Goal: Task Accomplishment & Management: Complete application form

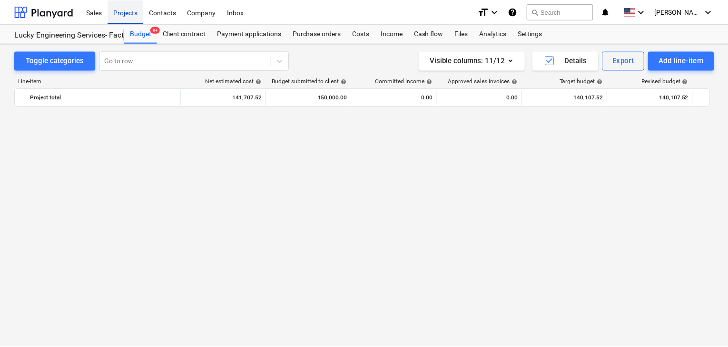
scroll to position [1295, 0]
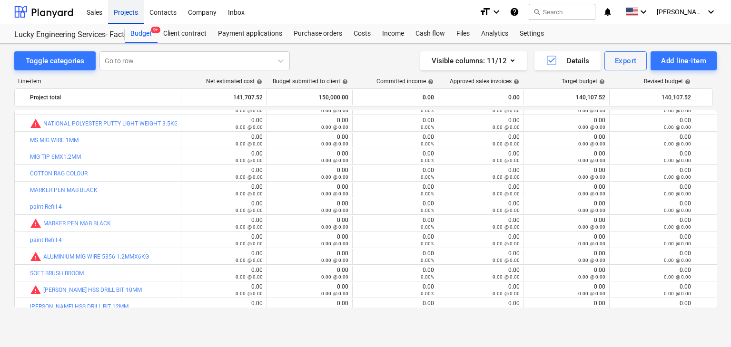
click at [126, 23] on div "Projects" at bounding box center [126, 12] width 36 height 24
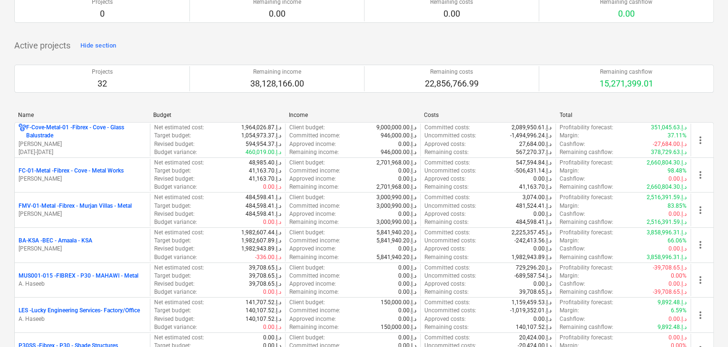
scroll to position [143, 0]
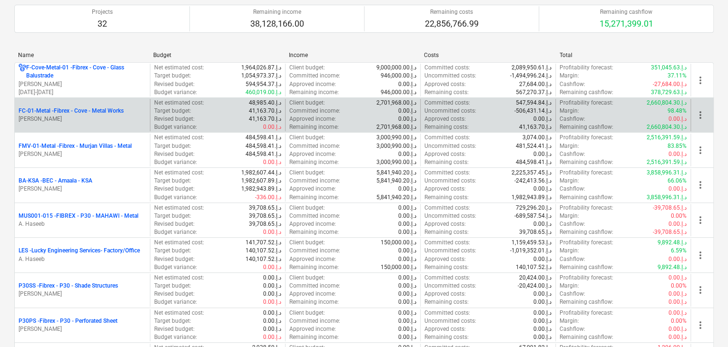
click at [85, 121] on p "[PERSON_NAME]" at bounding box center [83, 119] width 128 height 8
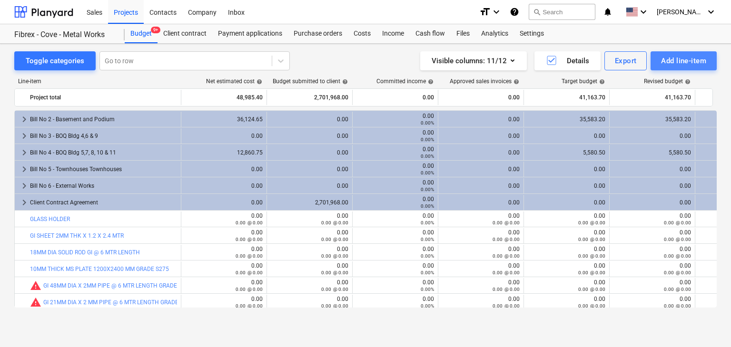
click at [674, 56] on div "Add line-item" at bounding box center [683, 61] width 45 height 12
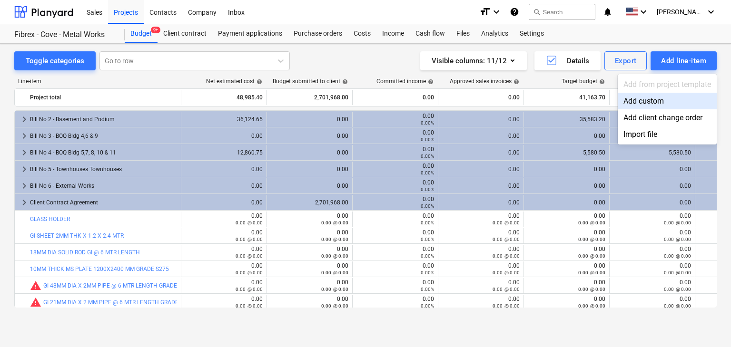
click at [642, 101] on div "Add custom" at bounding box center [667, 101] width 99 height 17
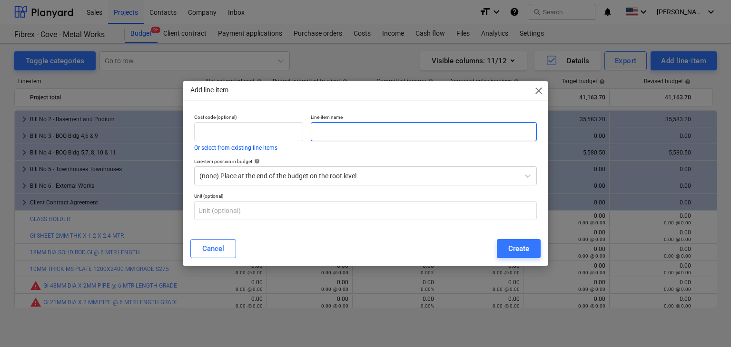
click at [332, 132] on input "text" at bounding box center [424, 131] width 226 height 19
paste input "LASER CUTTING CHARGE OF 12MM SS SIZE : 200 X 100 -37 NOS/8 AED /PCS SIZE : 161X…"
type input "LASER CUTTING CHARGE OF 12MM SS SIZE : 200 X 100 -37 NOS/8 AED /PCS SIZE : 161X…"
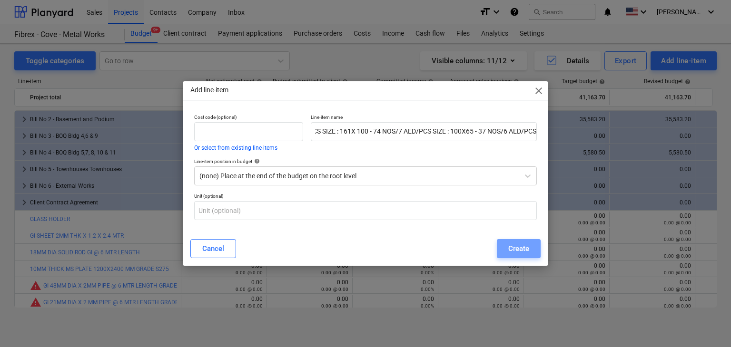
click at [523, 246] on div "Create" at bounding box center [518, 249] width 21 height 12
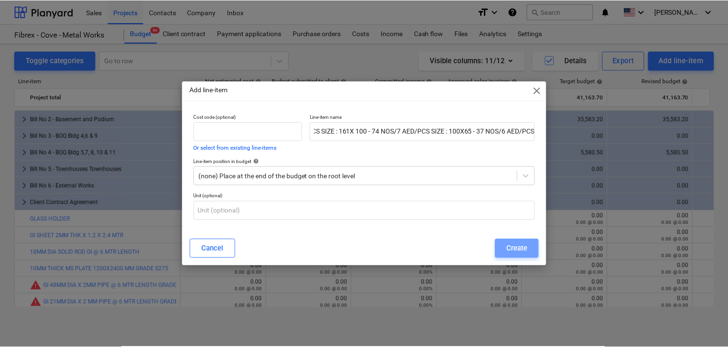
scroll to position [0, 0]
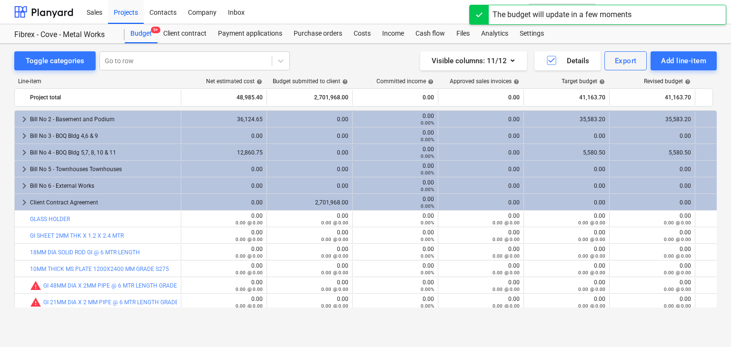
click at [298, 43] on link "Purchase orders" at bounding box center [318, 33] width 60 height 19
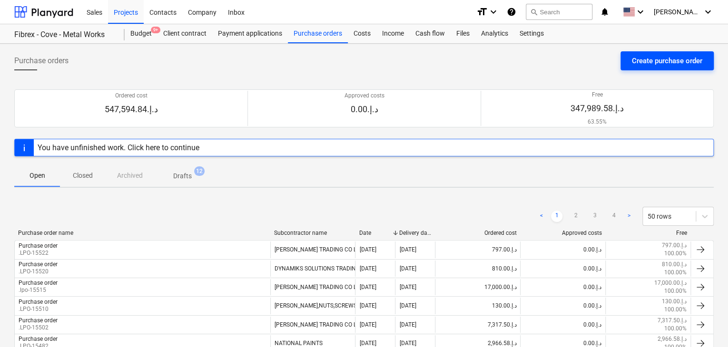
click at [645, 59] on div "Create purchase order" at bounding box center [667, 61] width 70 height 12
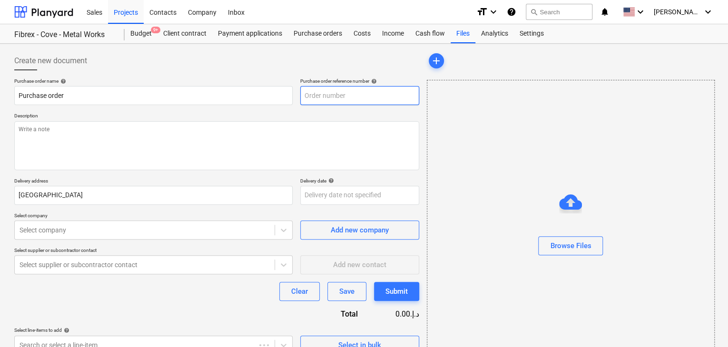
click at [329, 104] on input "text" at bounding box center [359, 95] width 119 height 19
type textarea "x"
type input "FC-01-Metal-PO-304"
drag, startPoint x: 374, startPoint y: 100, endPoint x: 263, endPoint y: 80, distance: 112.3
click at [263, 80] on div "Purchase order name help Purchase order Purchase order reference number help FC…" at bounding box center [216, 91] width 405 height 27
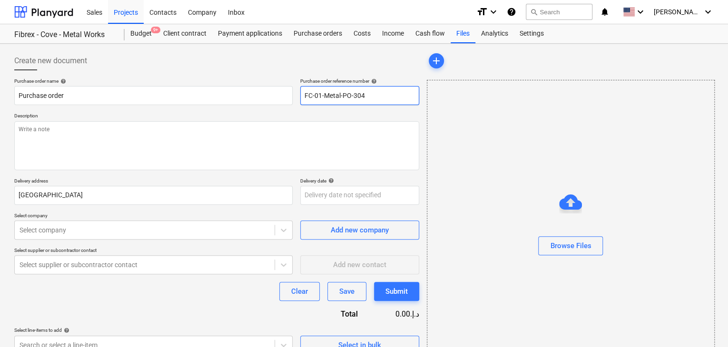
type textarea "x"
type input "."
type textarea "x"
type input ".L"
type textarea "x"
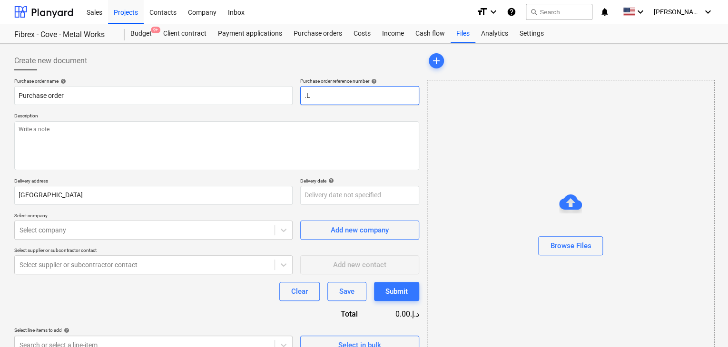
type input ".LP"
type textarea "x"
type input ".LPO"
type textarea "x"
type input ".LPO-"
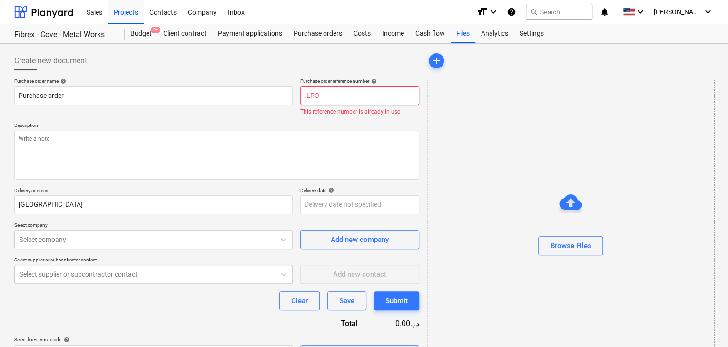
type textarea "x"
type input ".LPO-1"
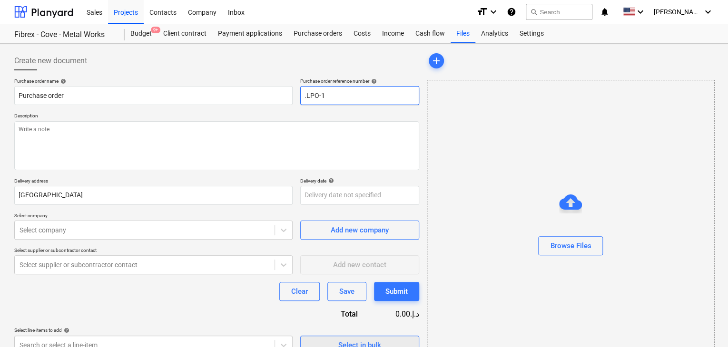
type textarea "x"
type input ".LPO-15"
type textarea "x"
type input ".LPO-156"
type textarea "x"
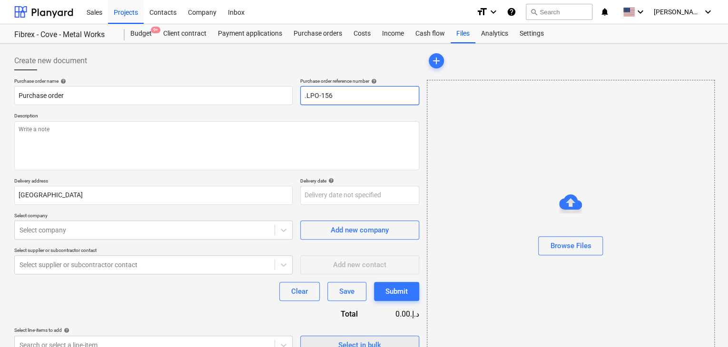
type input ".LPO-1568"
type textarea "x"
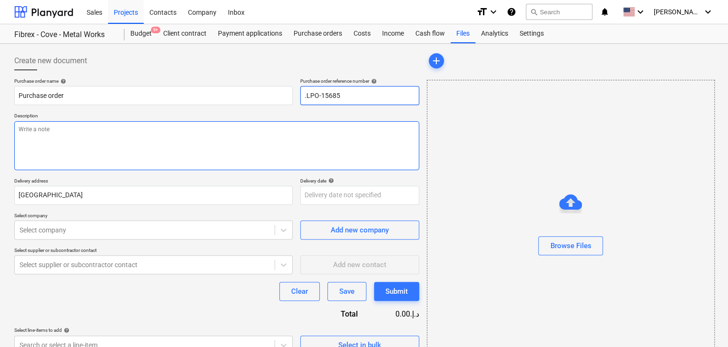
type input ".LPO-15685"
click at [107, 133] on textarea at bounding box center [216, 145] width 405 height 49
type textarea "x"
type textarea "0"
type textarea "x"
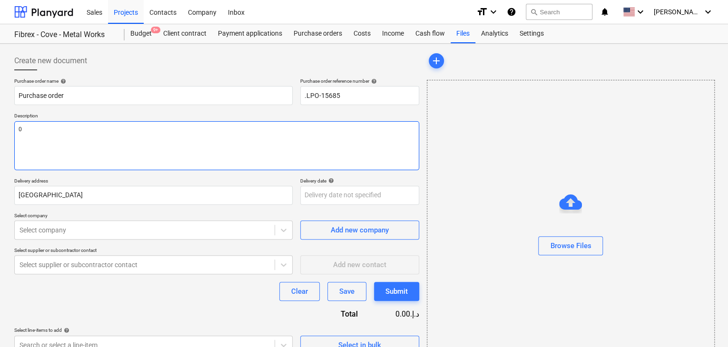
type textarea "06"
type textarea "x"
type textarea "06/"
type textarea "x"
type textarea "06/O"
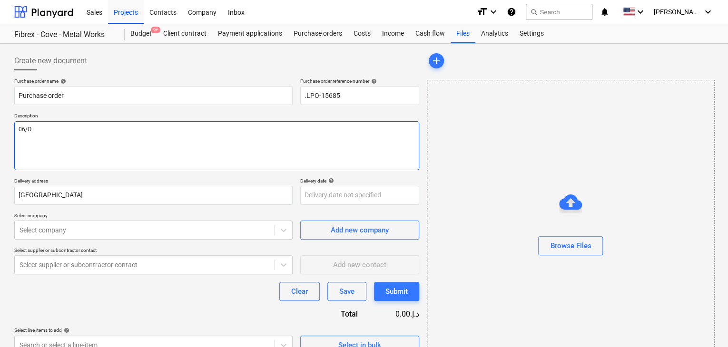
type textarea "x"
type textarea "06/OC"
type textarea "x"
type textarea "06/OCT"
type textarea "x"
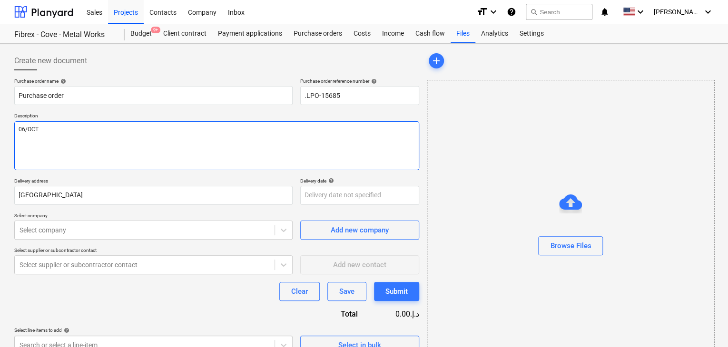
type textarea "06/OCT/"
type textarea "x"
type textarea "06/[DATE]"
type textarea "x"
type textarea "[DATE]"
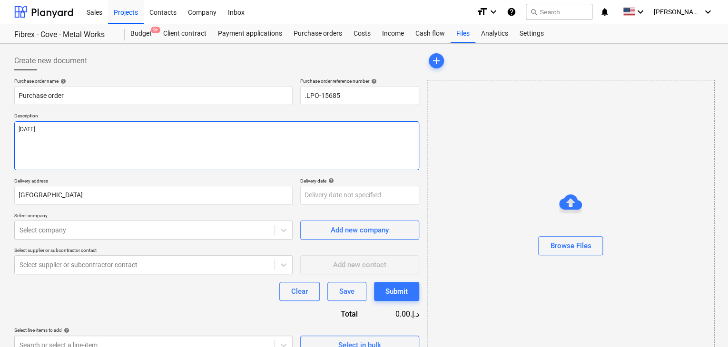
type textarea "x"
type textarea "[DATE]"
type textarea "x"
type textarea "[DATE]"
type textarea "x"
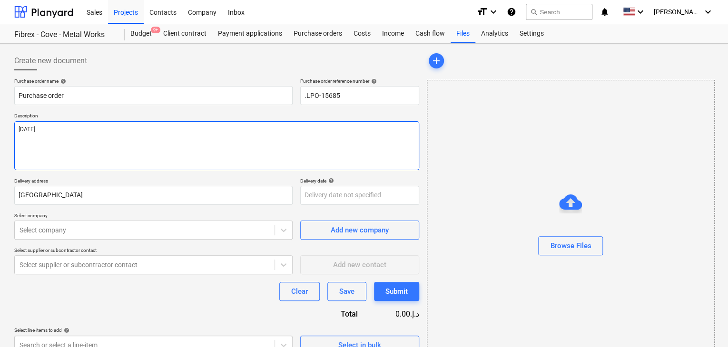
type textarea "[DATE]"
type textarea "x"
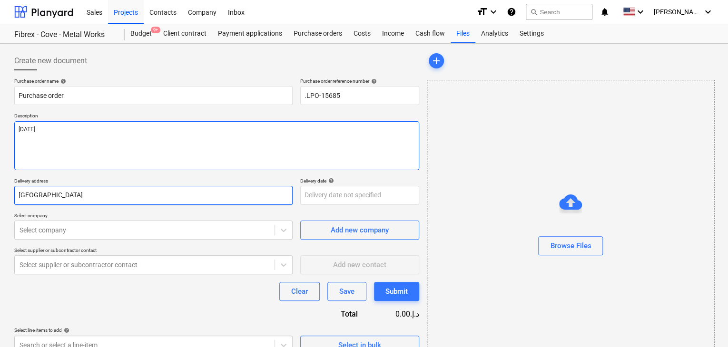
type textarea "[DATE]"
click at [39, 190] on input "[GEOGRAPHIC_DATA]" at bounding box center [153, 195] width 278 height 19
type textarea "x"
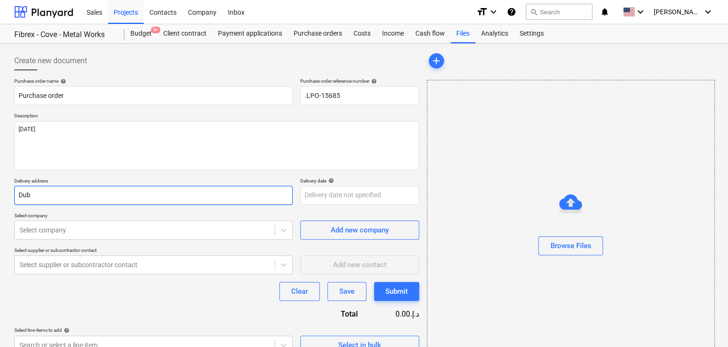
type input "Du"
type textarea "x"
type input "D"
type textarea "x"
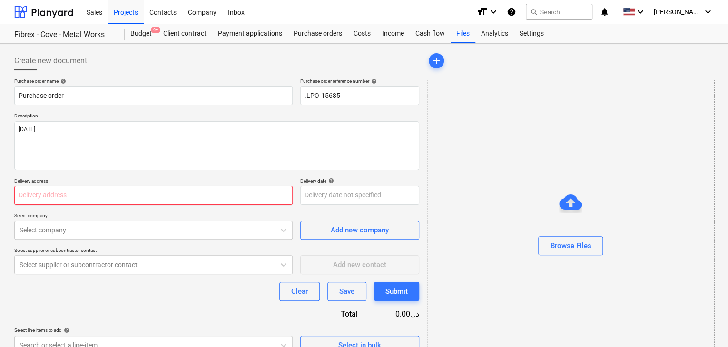
type textarea "x"
type input "L"
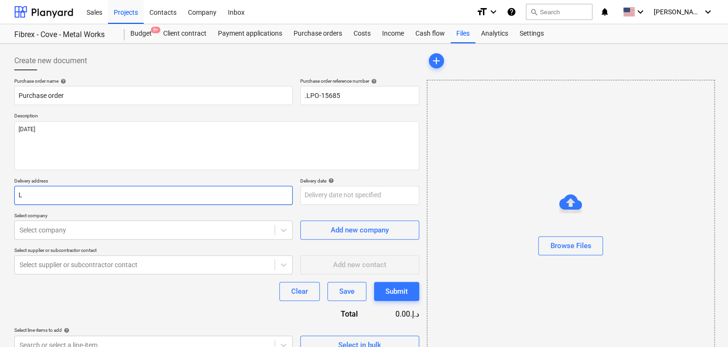
type textarea "x"
type input "LU"
type textarea "x"
type input "LUC"
type textarea "x"
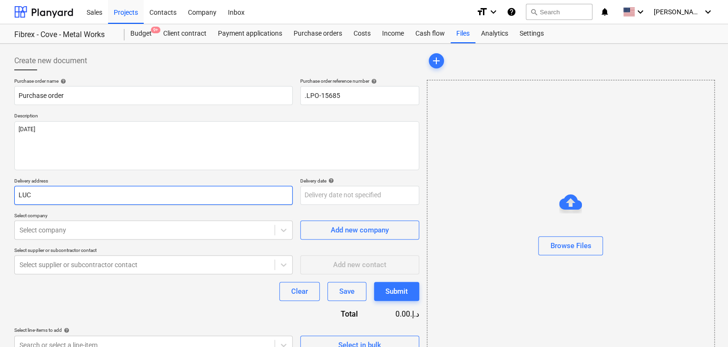
type input "LUCK"
type textarea "x"
type input "LUCKY"
type textarea "x"
type input "LUCKY"
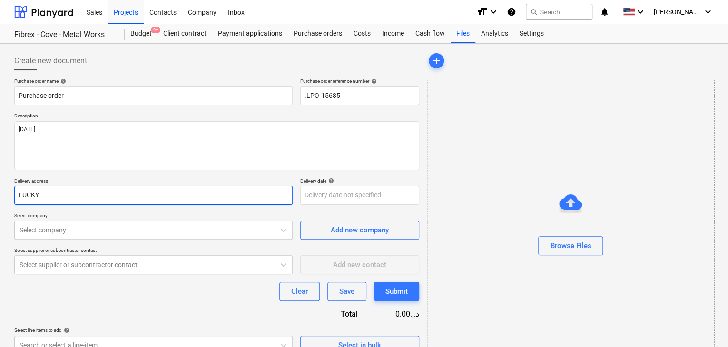
type textarea "x"
type input "LUCKY EN"
type textarea "x"
type input "LUCKY ENG"
type textarea "x"
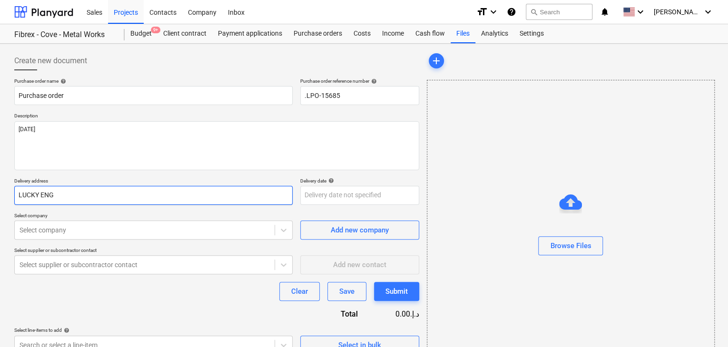
type input "LUCKY ENGI"
type textarea "x"
type input "LUCKY ENGIN"
type textarea "x"
type input "LUCKY ENGINE"
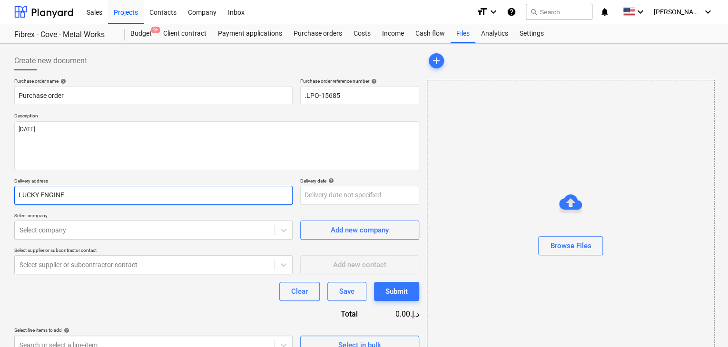
type textarea "x"
type input "LUCKY ENGINEE"
type textarea "x"
type input "LUCKY ENGINEER"
type textarea "x"
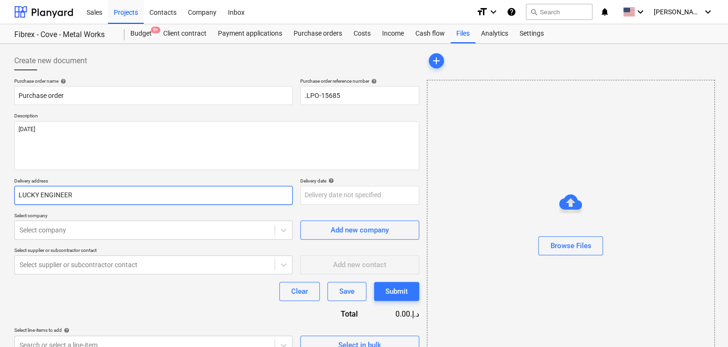
type input "LUCKY ENGINEERI"
type textarea "x"
type input "LUCKY ENGINEERIN"
type textarea "x"
type input "LUCKY ENGINEERING"
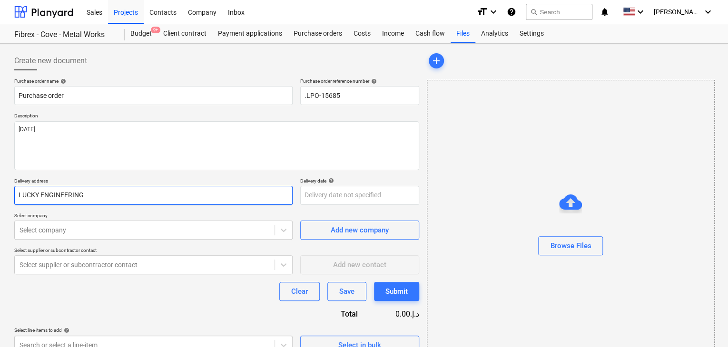
type textarea "x"
type input "LUCKY ENGINEERING"
type textarea "x"
type input "LUCKY ENGINEERING S"
type textarea "x"
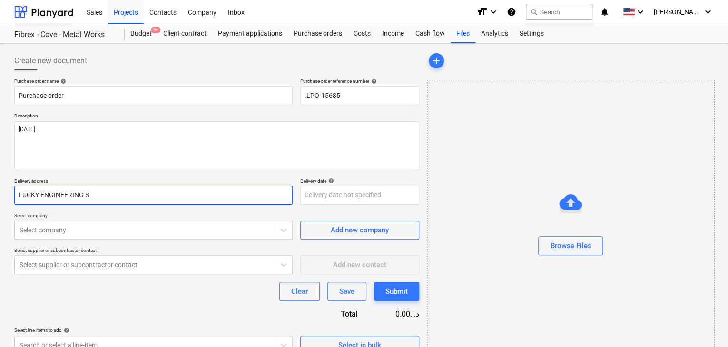
type input "LUCKY ENGINEERING SE"
type textarea "x"
type input "LUCKY ENGINEERING SER"
type textarea "x"
type input "LUCKY ENGINEERING SERV"
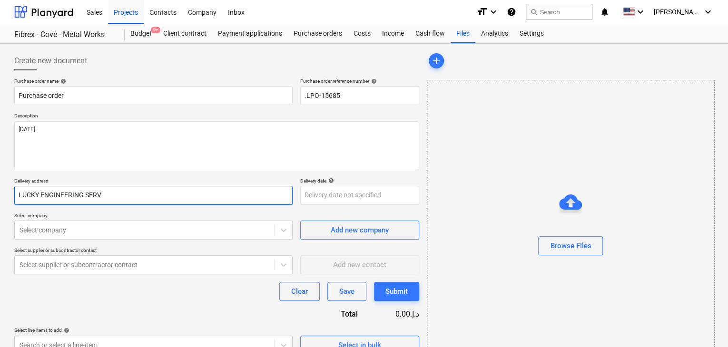
type textarea "x"
type input "LUCKY ENGINEERING SERVI"
type textarea "x"
type input "LUCKY ENGINEERING SERVIC"
type textarea "x"
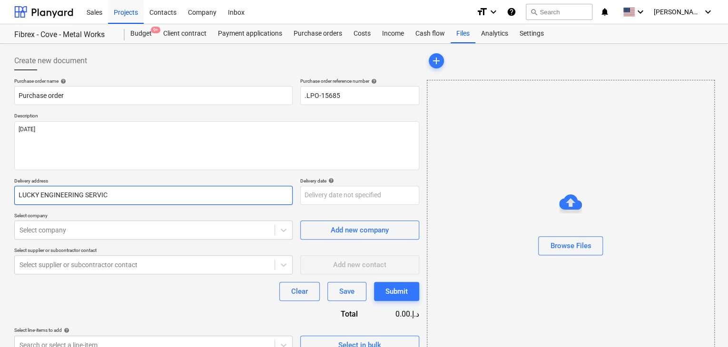
type input "LUCKY ENGINEERING SERVICE"
type textarea "x"
type input "LUCKY ENGINEERING SERVICES"
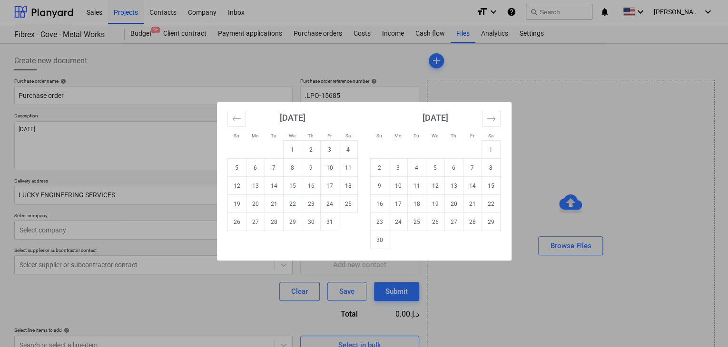
click at [313, 190] on body "Sales Projects Contacts Company Inbox format_size keyboard_arrow_down help sear…" at bounding box center [364, 173] width 728 height 347
drag, startPoint x: 293, startPoint y: 221, endPoint x: 276, endPoint y: 226, distance: 17.3
click at [287, 224] on td "29" at bounding box center [292, 222] width 19 height 18
type textarea "x"
type input "[DATE]"
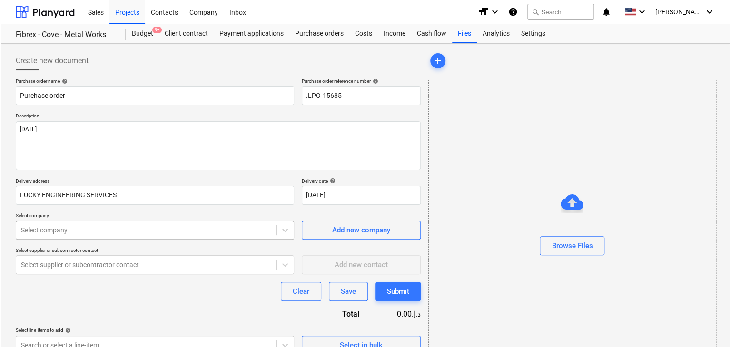
scroll to position [34, 0]
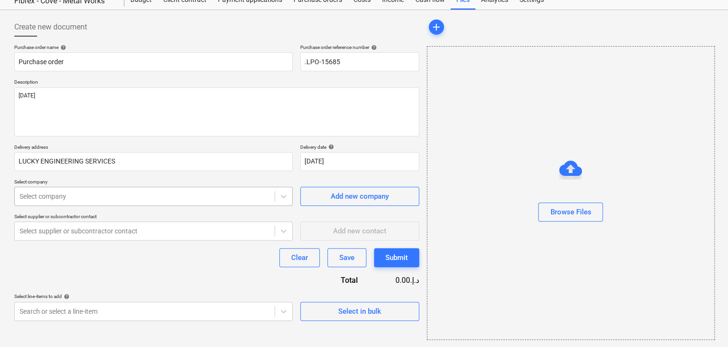
click at [129, 223] on body "Sales Projects Contacts Company Inbox format_size keyboard_arrow_down help sear…" at bounding box center [364, 139] width 728 height 347
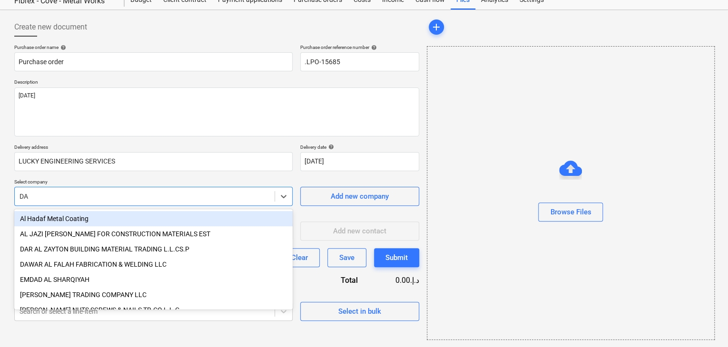
type input "DAW"
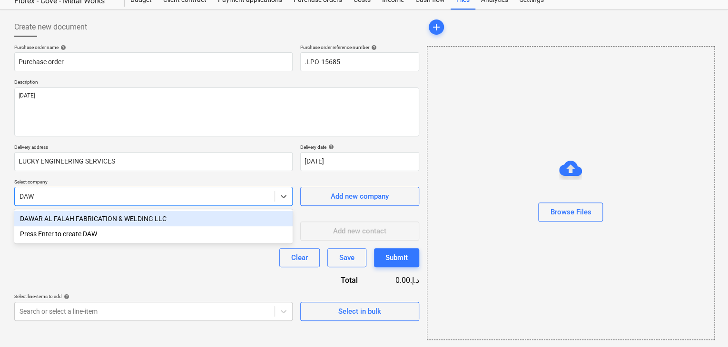
click at [128, 223] on div "DAWAR AL FALAH FABRICATION & WELDING LLC" at bounding box center [153, 218] width 278 height 15
type textarea "x"
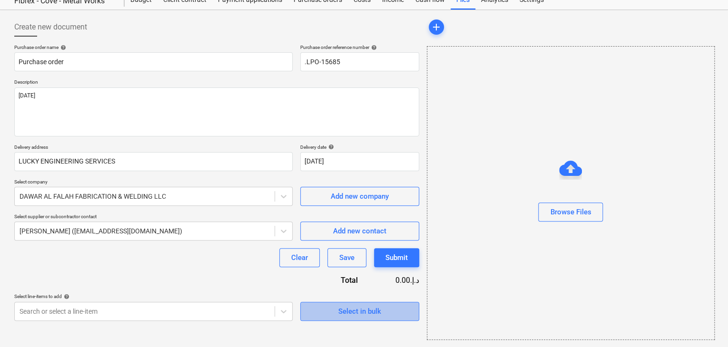
click at [368, 311] on div "Select in bulk" at bounding box center [359, 312] width 43 height 12
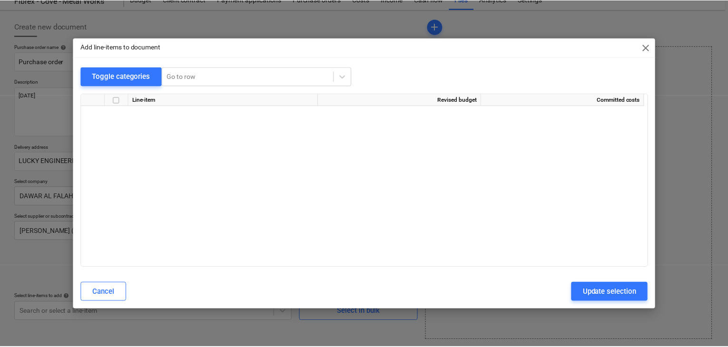
scroll to position [7345, 0]
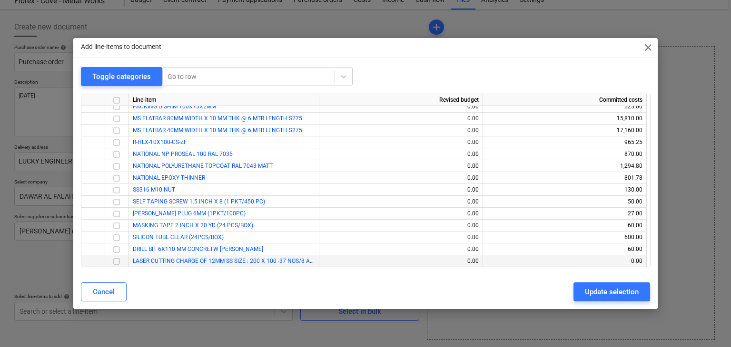
click at [112, 259] on input "checkbox" at bounding box center [116, 261] width 11 height 11
click at [591, 288] on div "Update selection" at bounding box center [612, 292] width 54 height 12
type textarea "x"
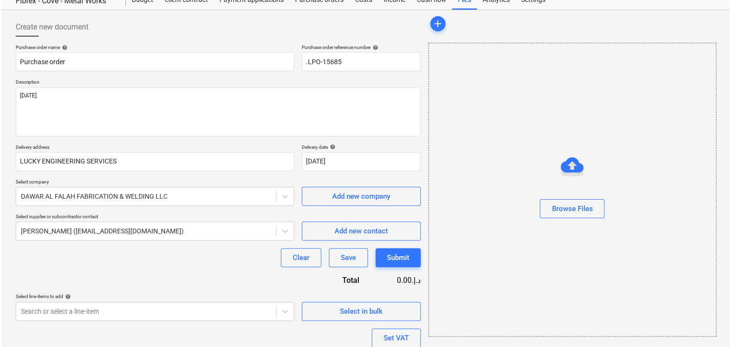
scroll to position [105, 0]
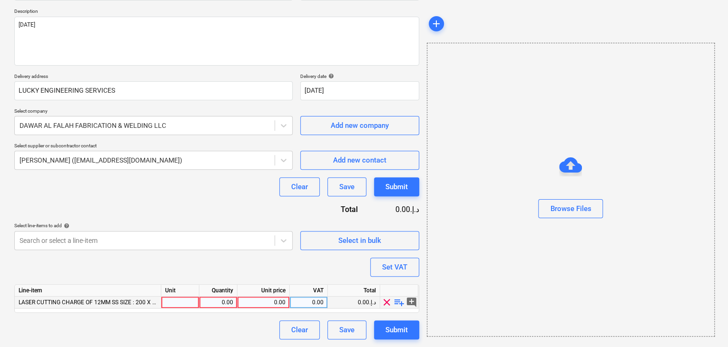
click at [194, 306] on div at bounding box center [180, 303] width 38 height 12
type input "LS"
type textarea "x"
click at [230, 306] on div "0.00" at bounding box center [218, 303] width 30 height 12
type input "1"
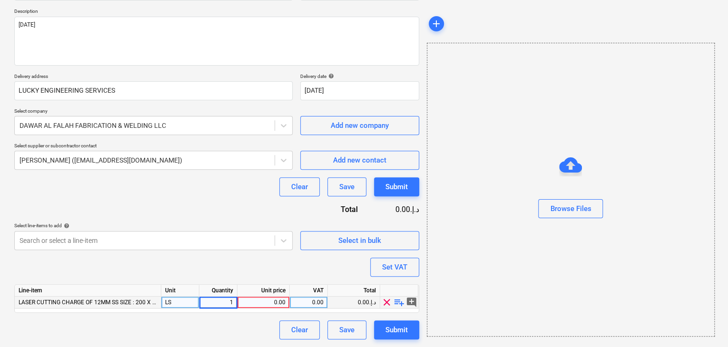
type textarea "x"
click at [268, 305] on div "0.00" at bounding box center [263, 303] width 44 height 12
type input "1036"
type textarea "x"
drag, startPoint x: 507, startPoint y: 239, endPoint x: 403, endPoint y: 272, distance: 109.3
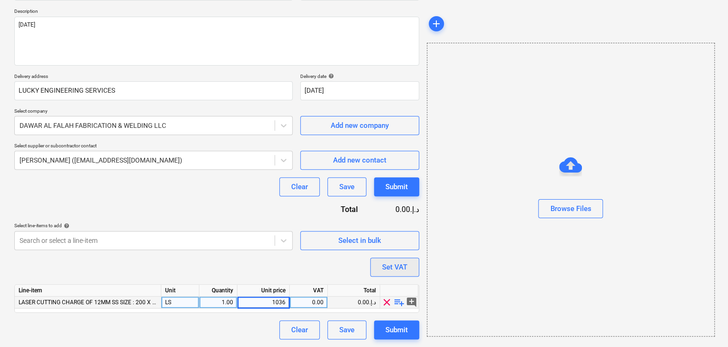
click at [505, 240] on div "Browse Files" at bounding box center [571, 190] width 288 height 294
click at [394, 273] on div "Set VAT" at bounding box center [394, 267] width 25 height 12
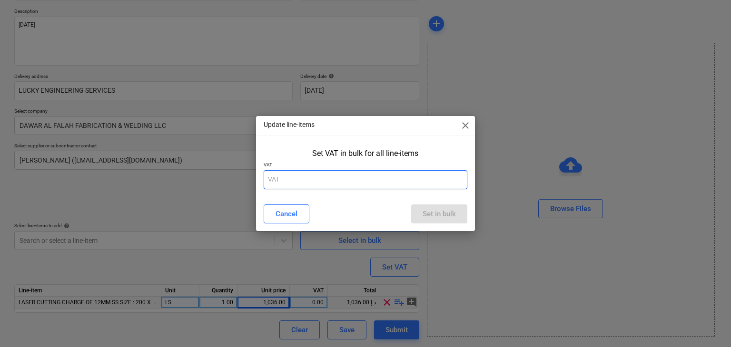
click at [335, 188] on input "text" at bounding box center [366, 179] width 204 height 19
type input "5"
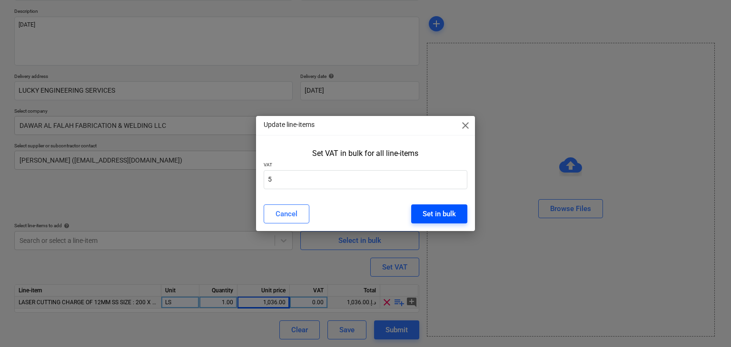
click at [435, 208] on div "Set in bulk" at bounding box center [439, 214] width 33 height 12
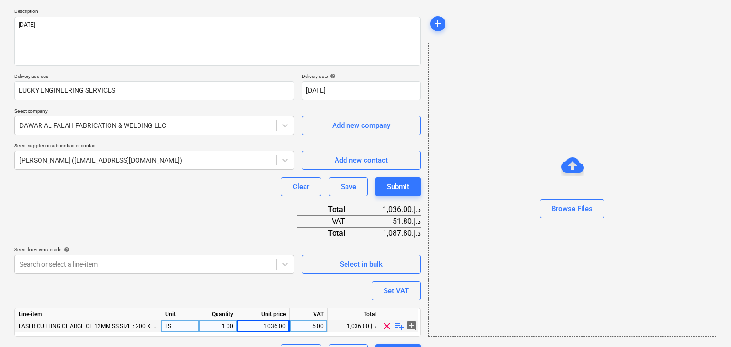
scroll to position [128, 0]
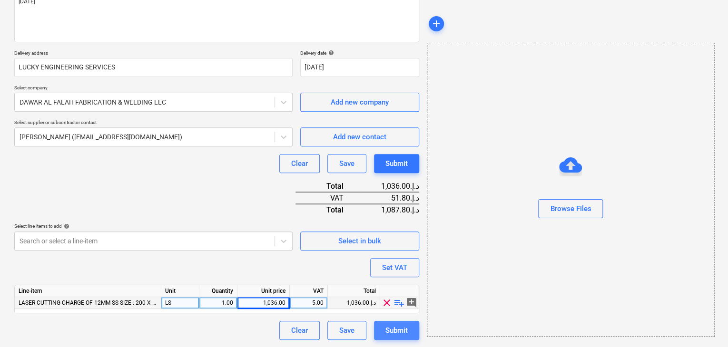
click at [394, 333] on div "Submit" at bounding box center [396, 331] width 22 height 12
type textarea "x"
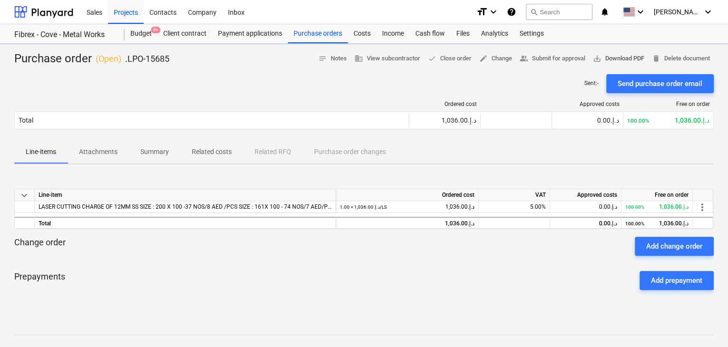
click at [606, 56] on span "save_alt Download PDF" at bounding box center [618, 58] width 51 height 11
